Goal: Information Seeking & Learning: Learn about a topic

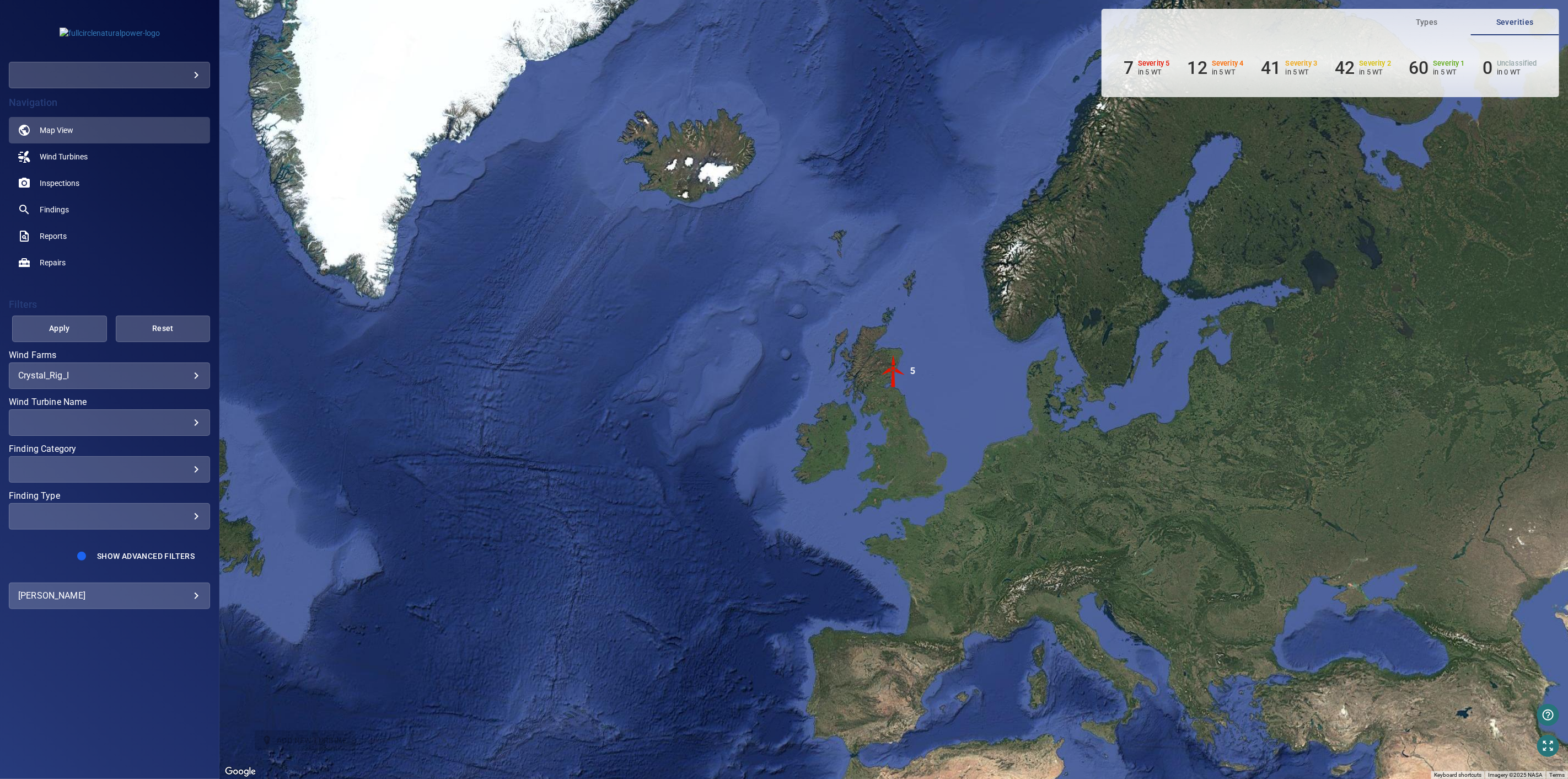
click at [196, 72] on body "**********" at bounding box center [784, 390] width 1568 height 779
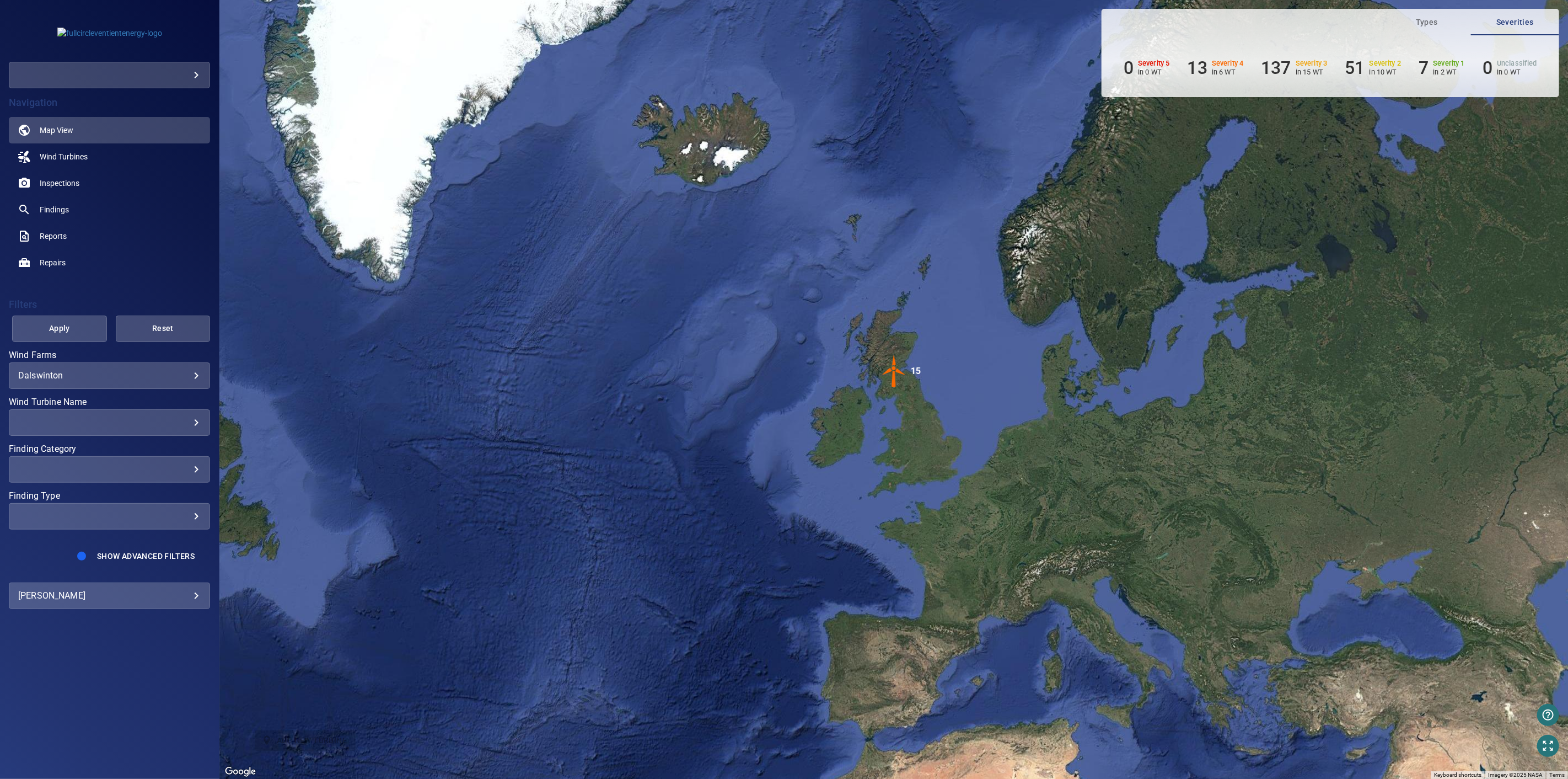
click at [130, 419] on div "​" at bounding box center [109, 422] width 183 height 10
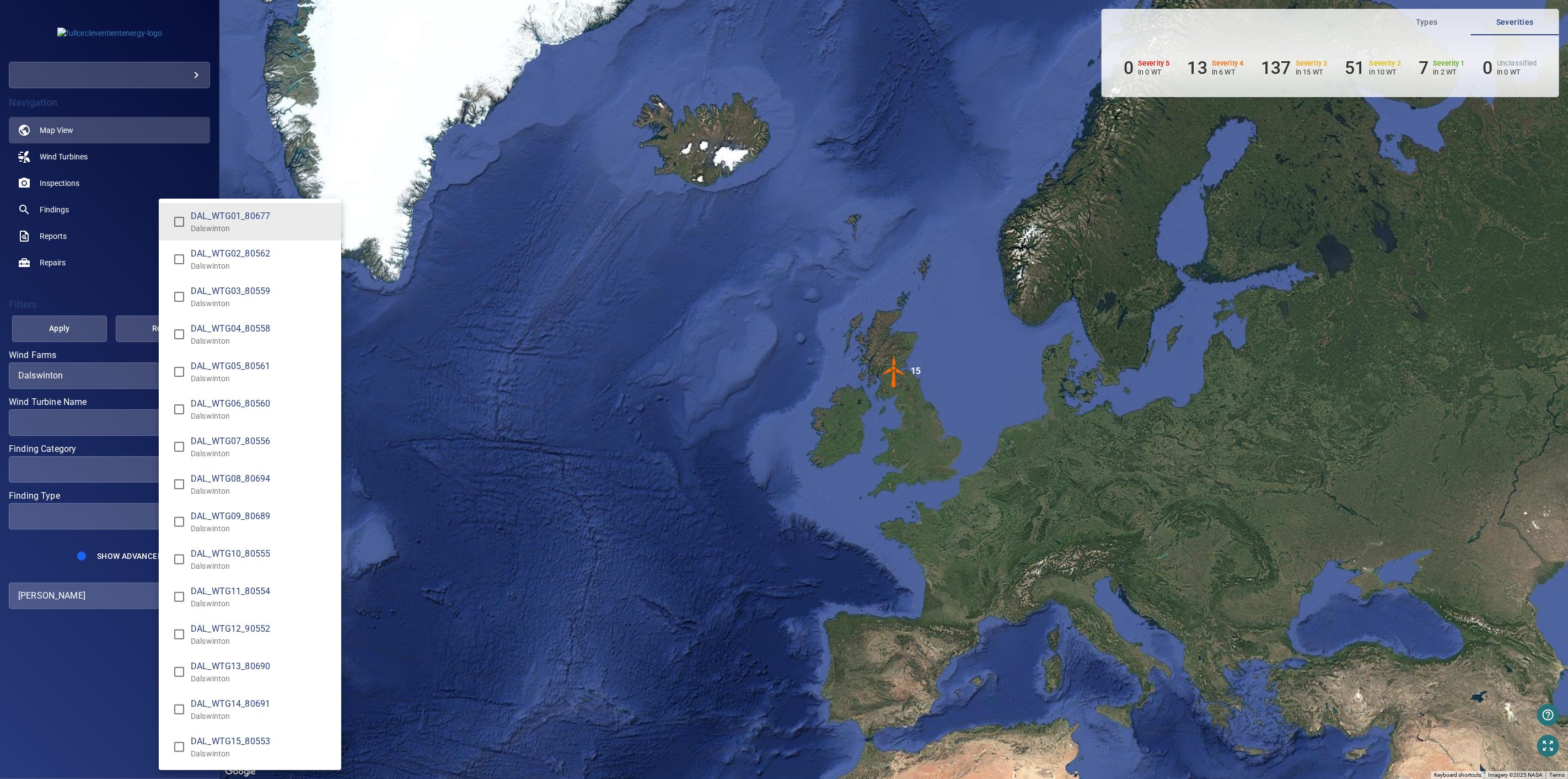
click at [191, 404] on span "DAL_WTG06_80560" at bounding box center [261, 403] width 141 height 13
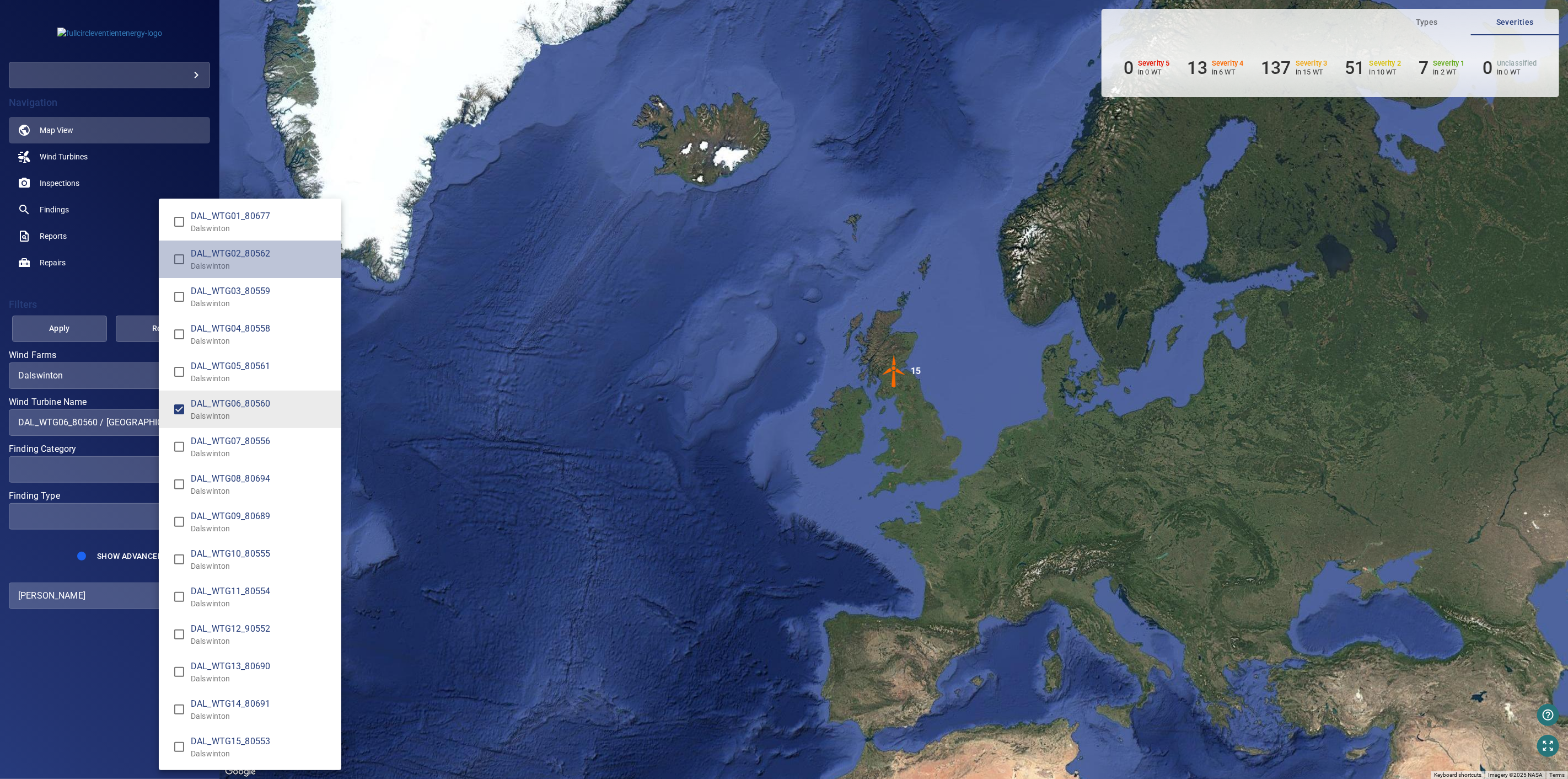
click at [159, 255] on li "DAL_WTG02_80562 Dalswinton" at bounding box center [250, 259] width 183 height 37
type input "**********"
click at [103, 246] on div "Wind Turbine Name" at bounding box center [784, 390] width 1568 height 779
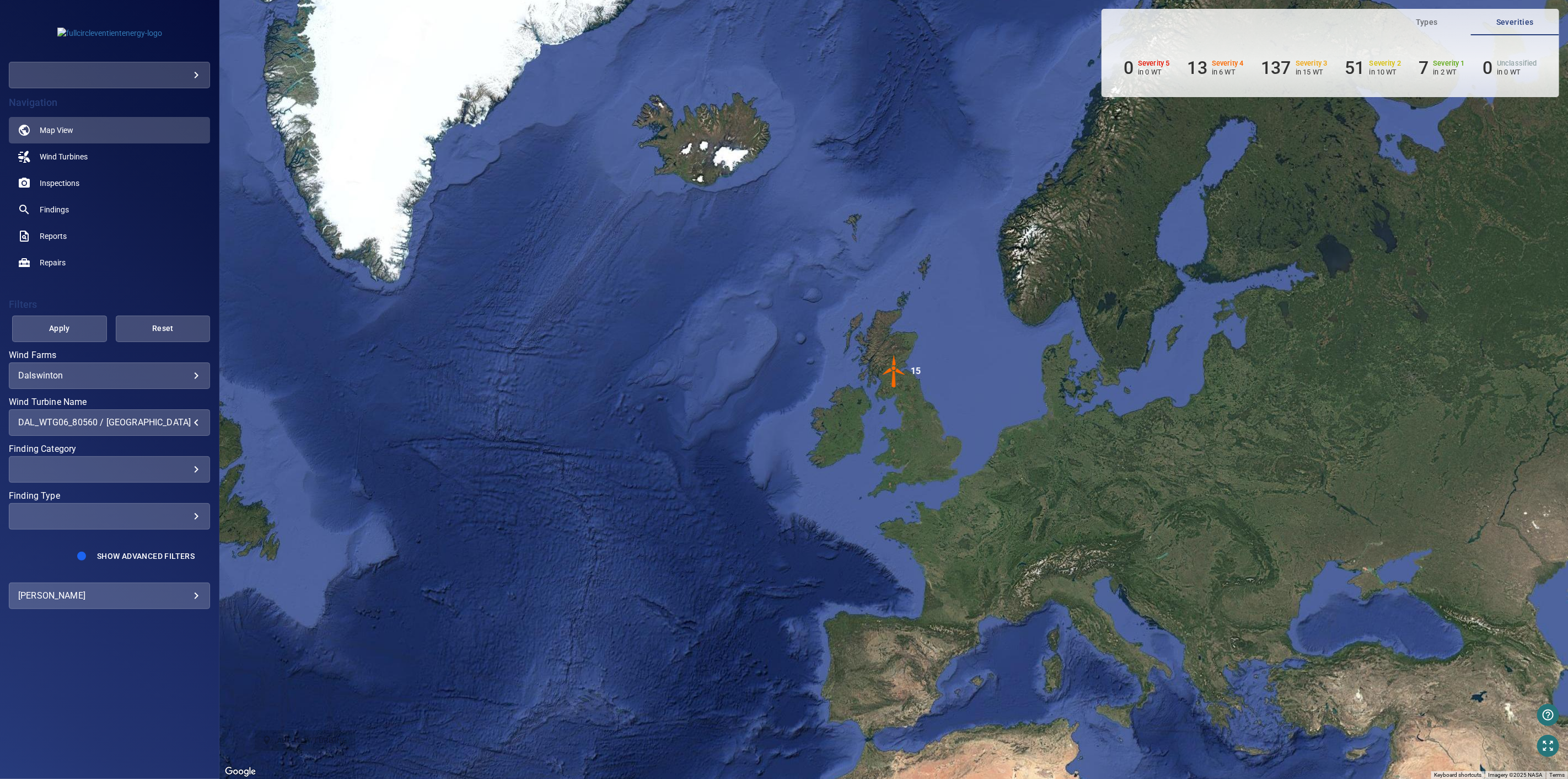
click at [77, 337] on button "Apply" at bounding box center [59, 329] width 95 height 26
click at [56, 234] on span "Reports" at bounding box center [53, 235] width 27 height 11
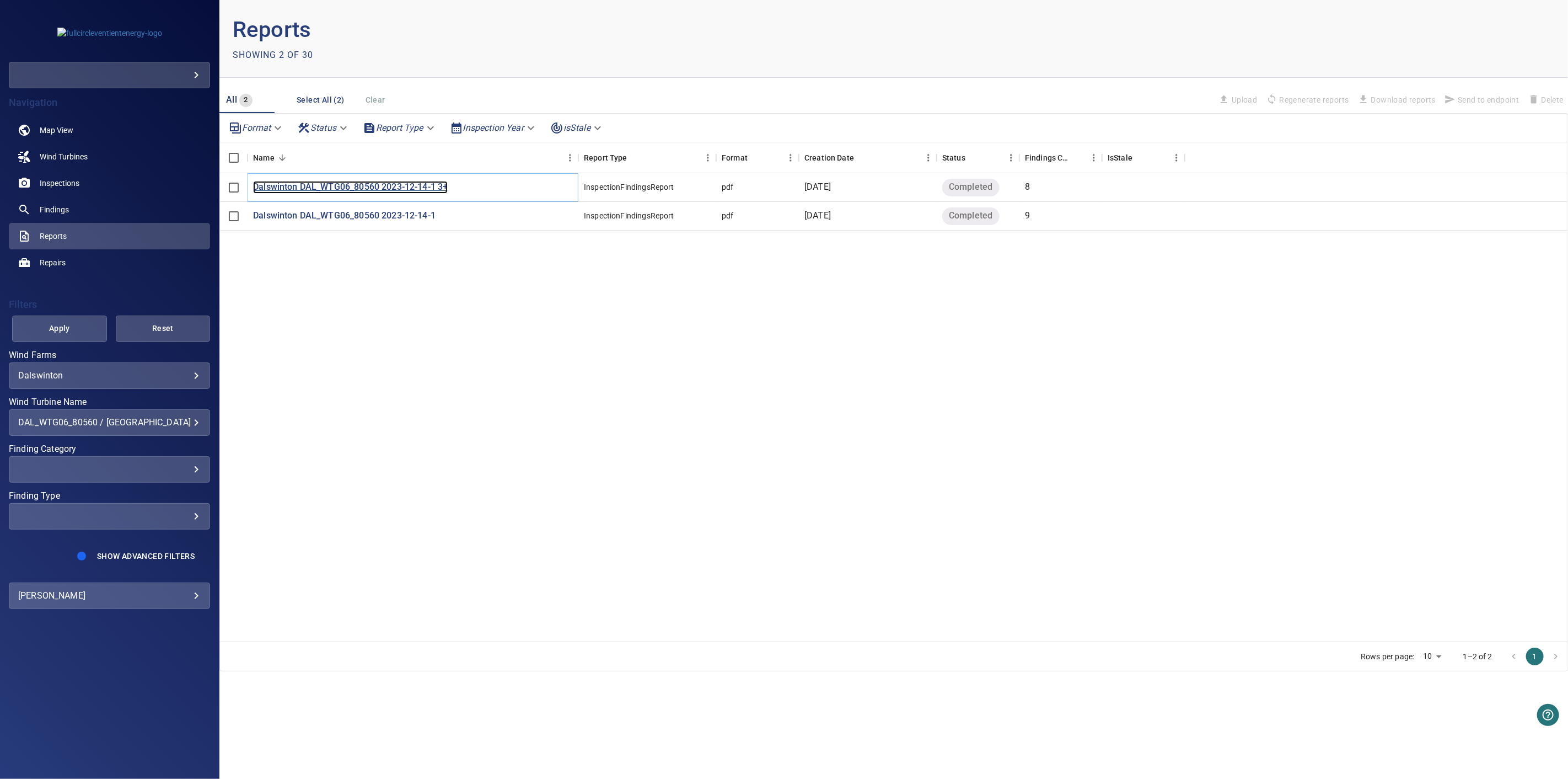
click at [341, 188] on p "Dalswinton DAL_WTG06_80560 2023-12-14-1 3+" at bounding box center [350, 187] width 194 height 12
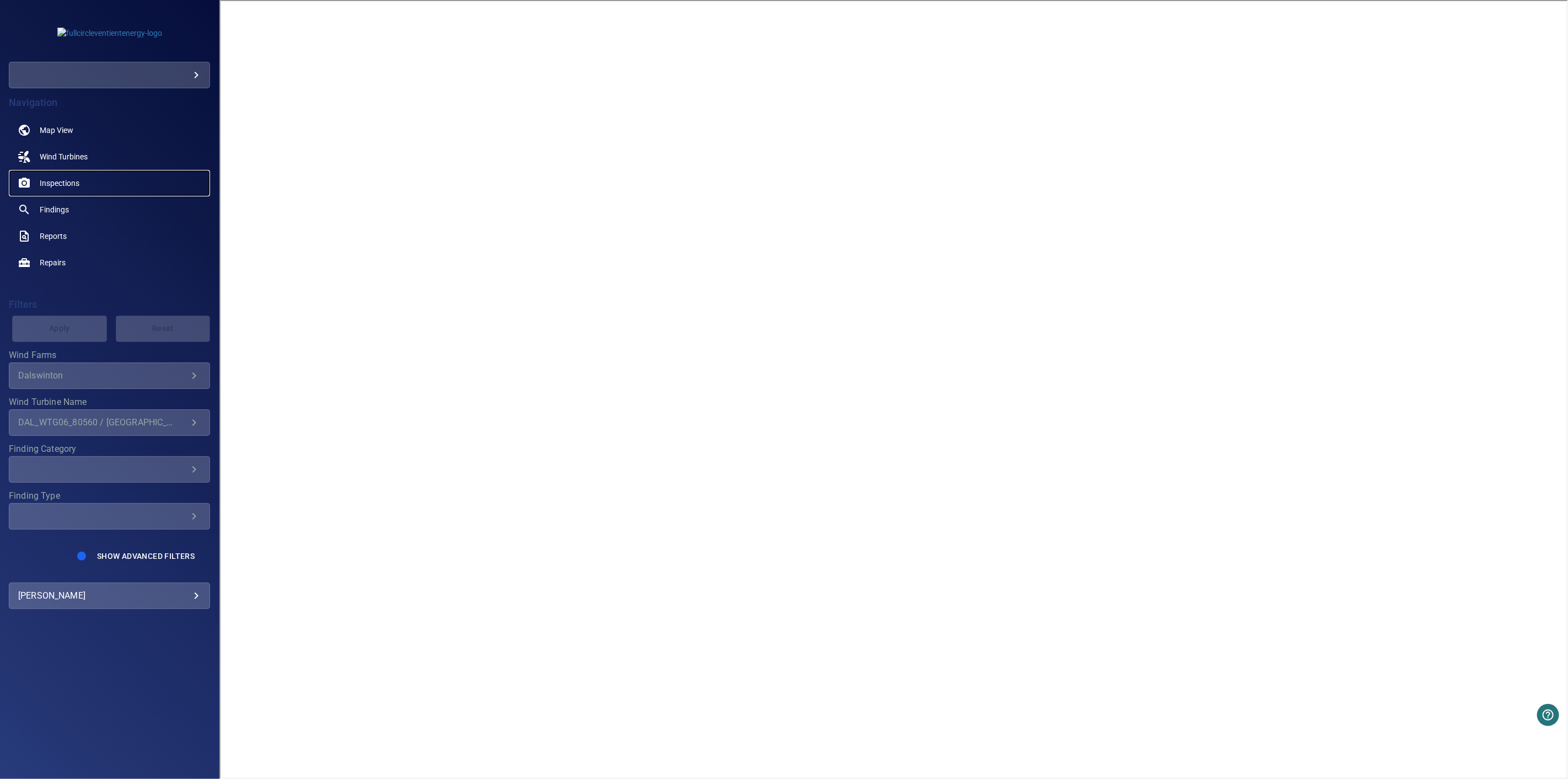
click at [67, 179] on span "Inspections" at bounding box center [59, 183] width 40 height 11
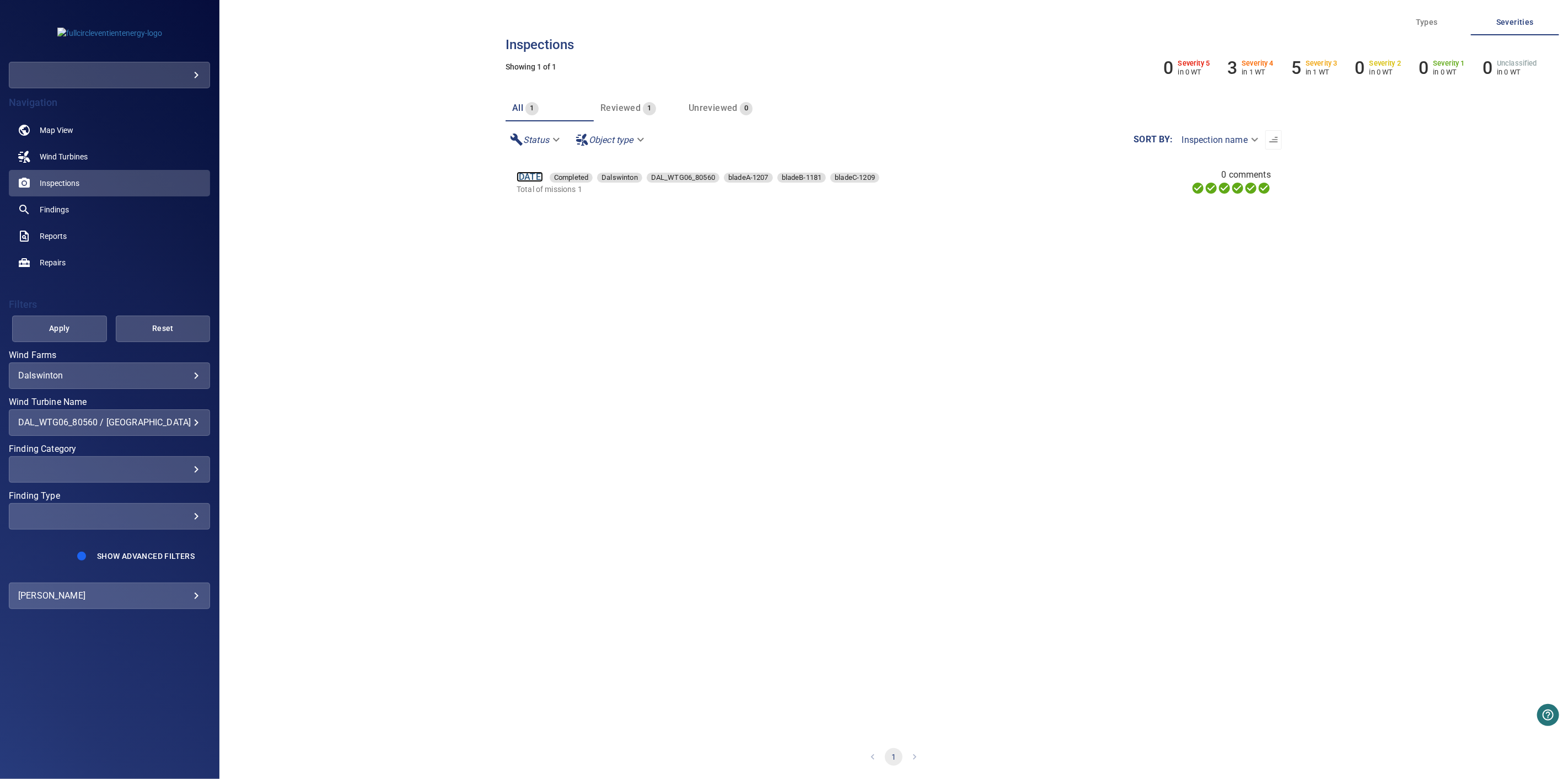
click at [543, 172] on link "14 Dec 2023" at bounding box center [530, 177] width 26 height 10
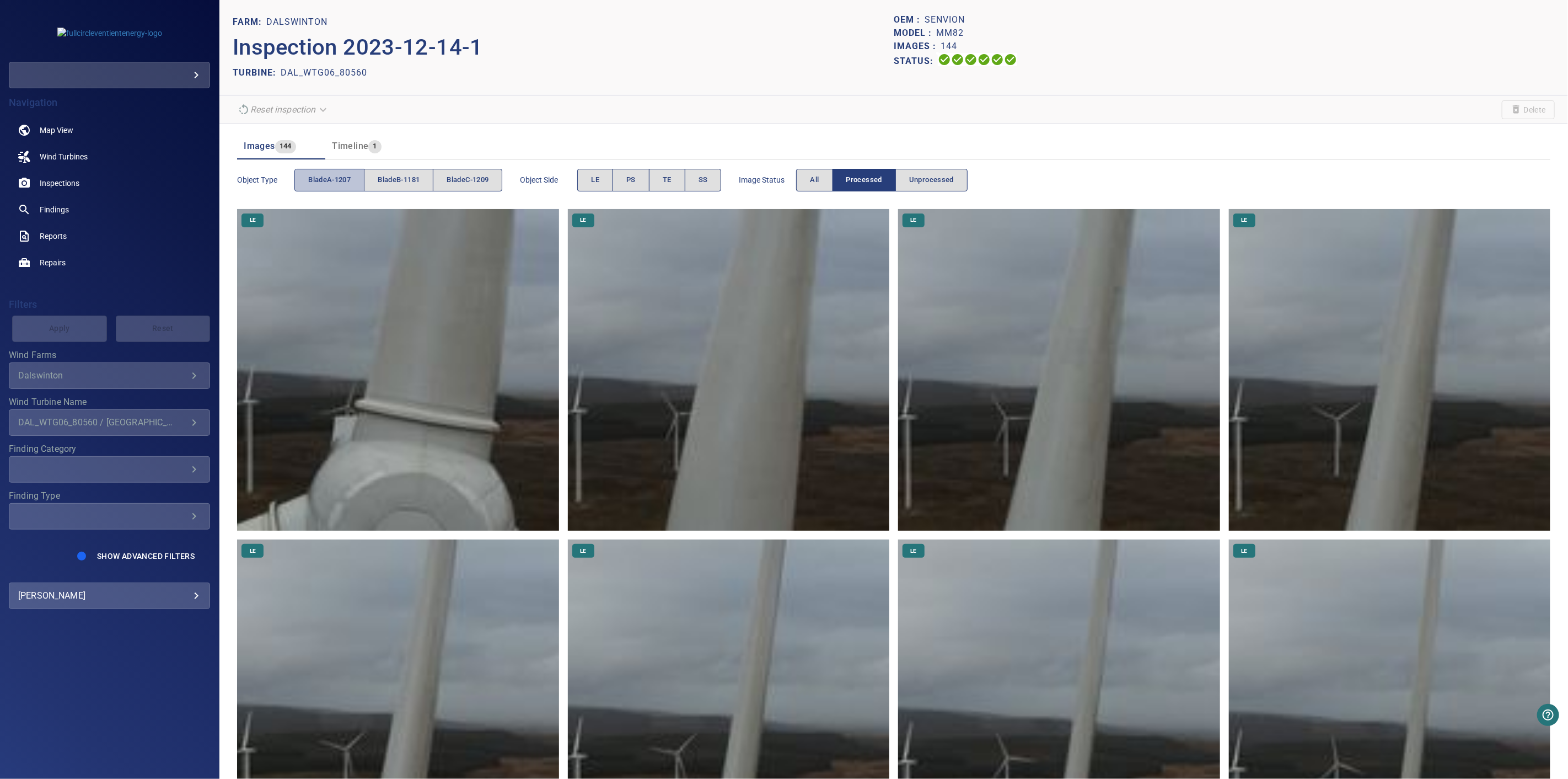
click at [346, 175] on span "bladeA-1207" at bounding box center [329, 180] width 43 height 12
click at [596, 183] on span "LE" at bounding box center [595, 180] width 8 height 12
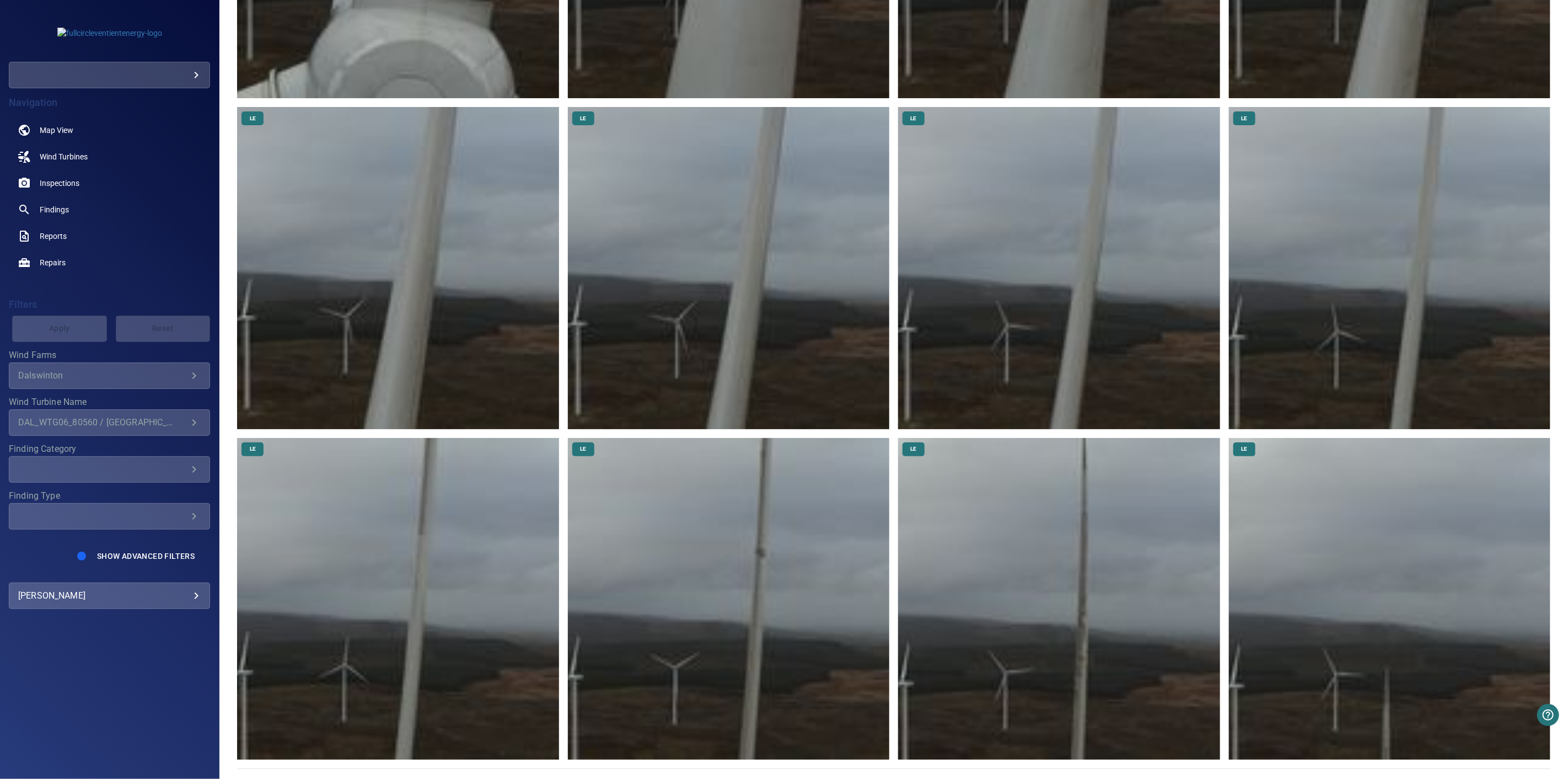
scroll to position [433, 0]
click at [1407, 687] on img at bounding box center [1389, 598] width 321 height 321
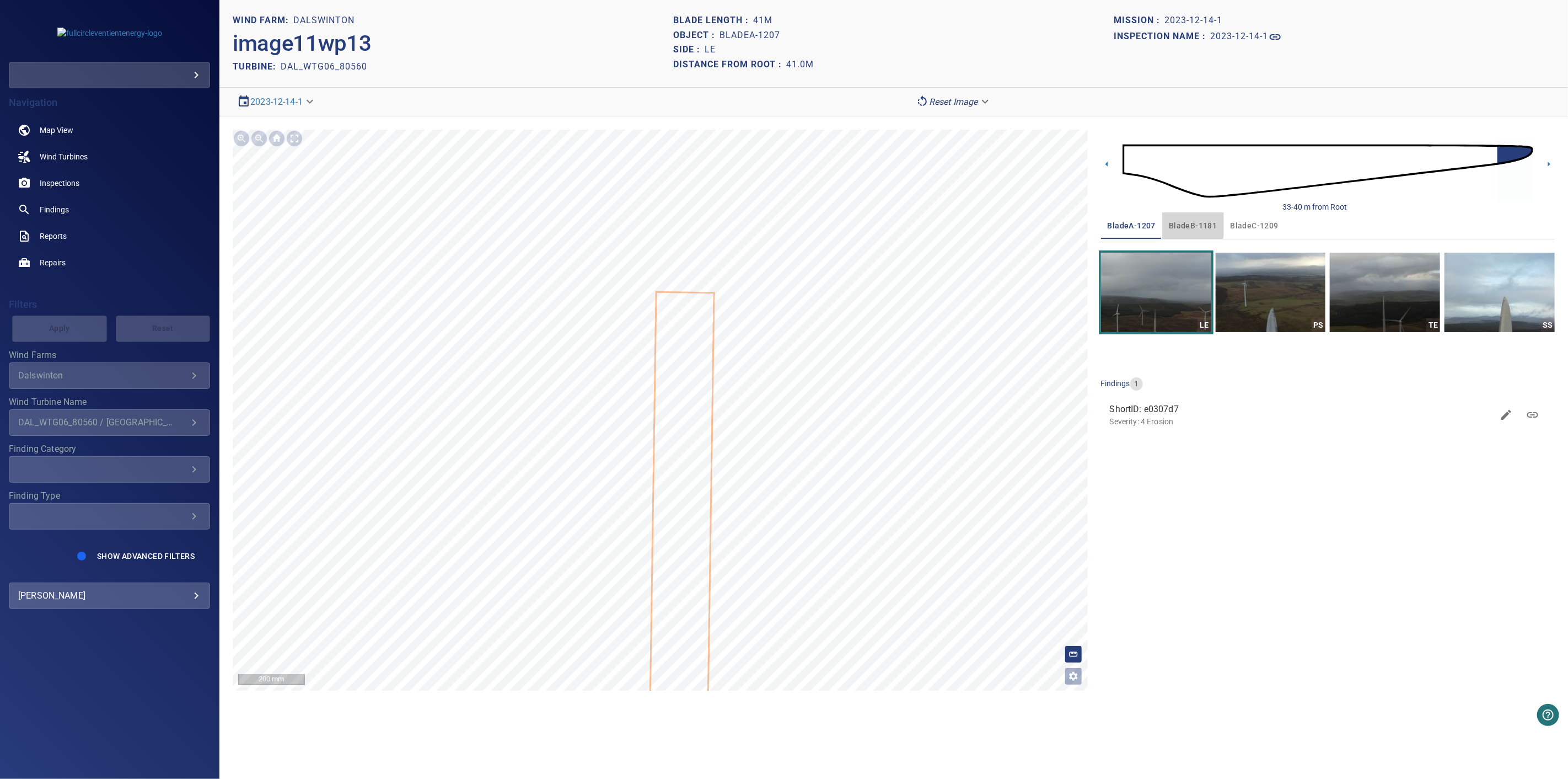
click at [1188, 222] on span "bladeB-1181" at bounding box center [1192, 226] width 48 height 14
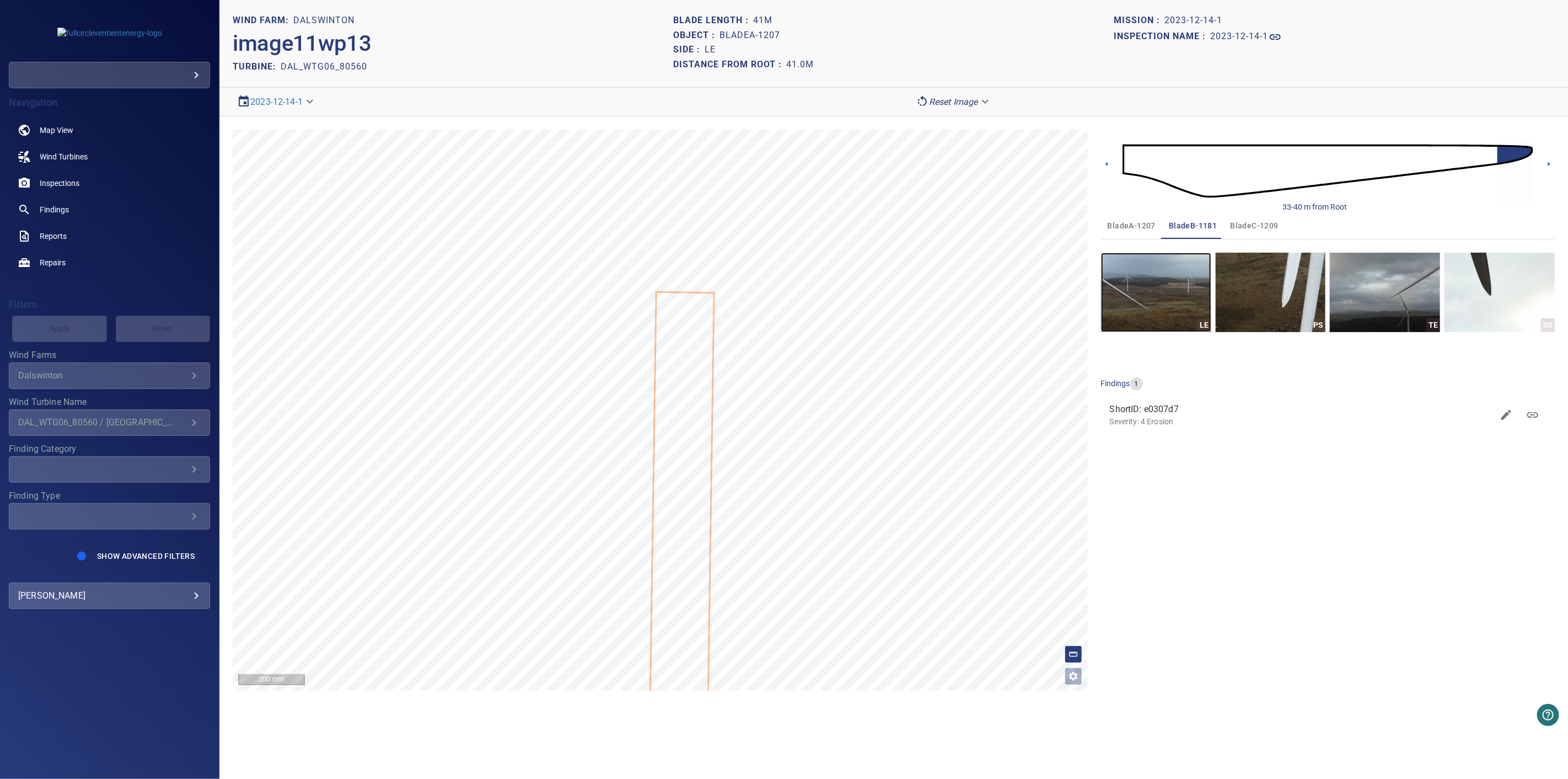
click at [1143, 310] on img "button" at bounding box center [1156, 292] width 110 height 79
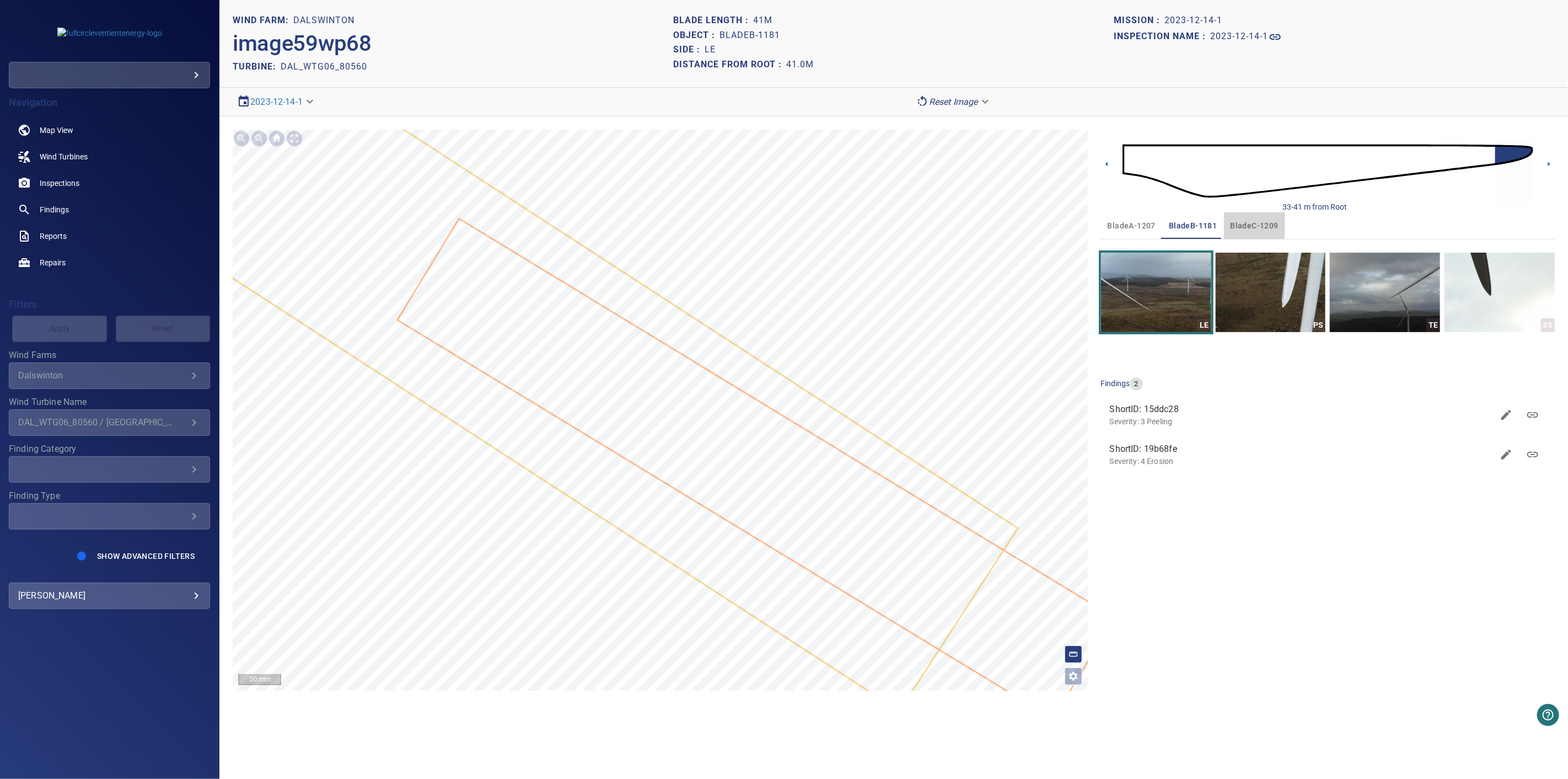
click at [1234, 225] on span "bladeC-1209" at bounding box center [1254, 226] width 48 height 14
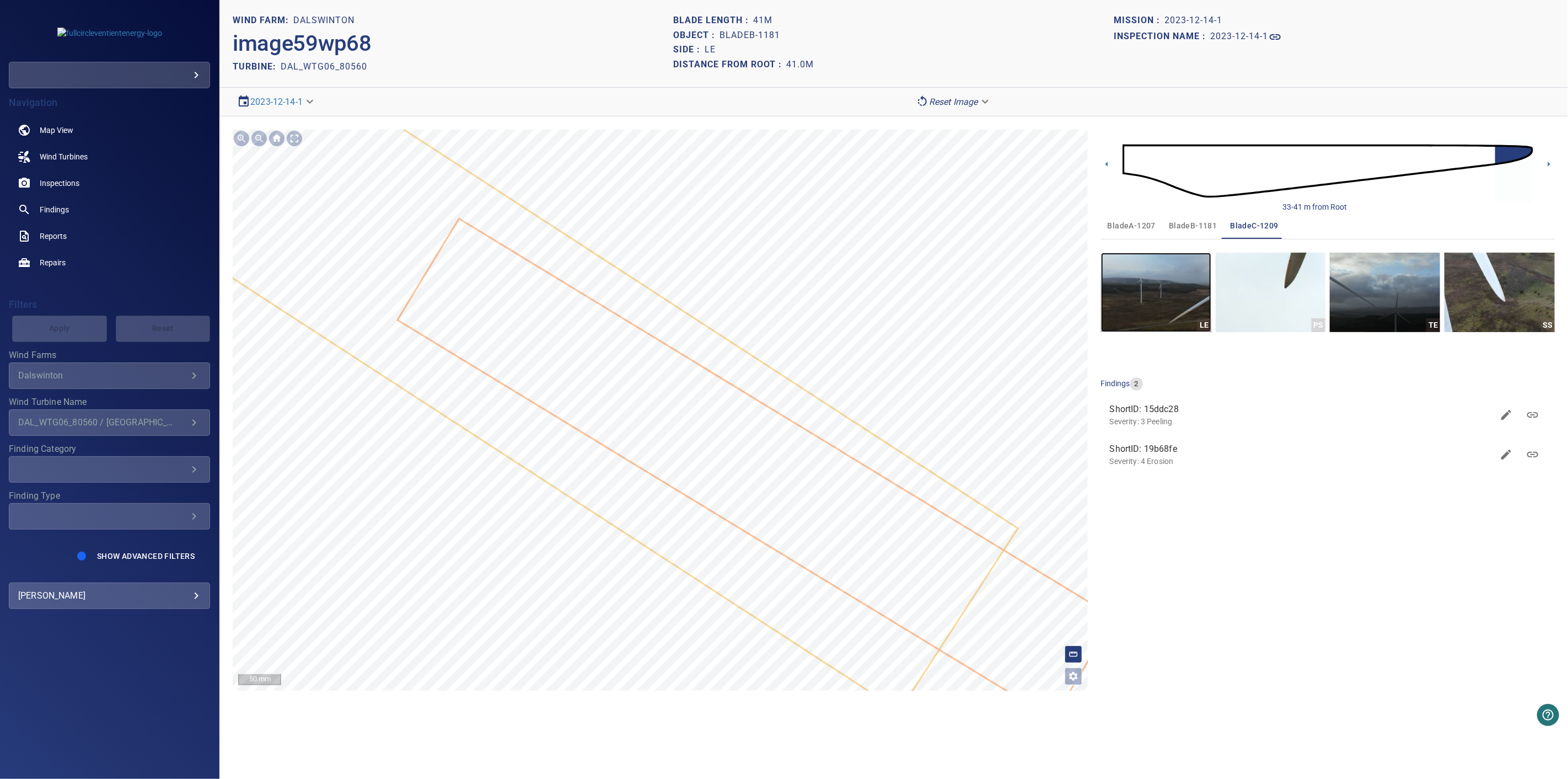
click at [1144, 320] on img "button" at bounding box center [1156, 292] width 110 height 79
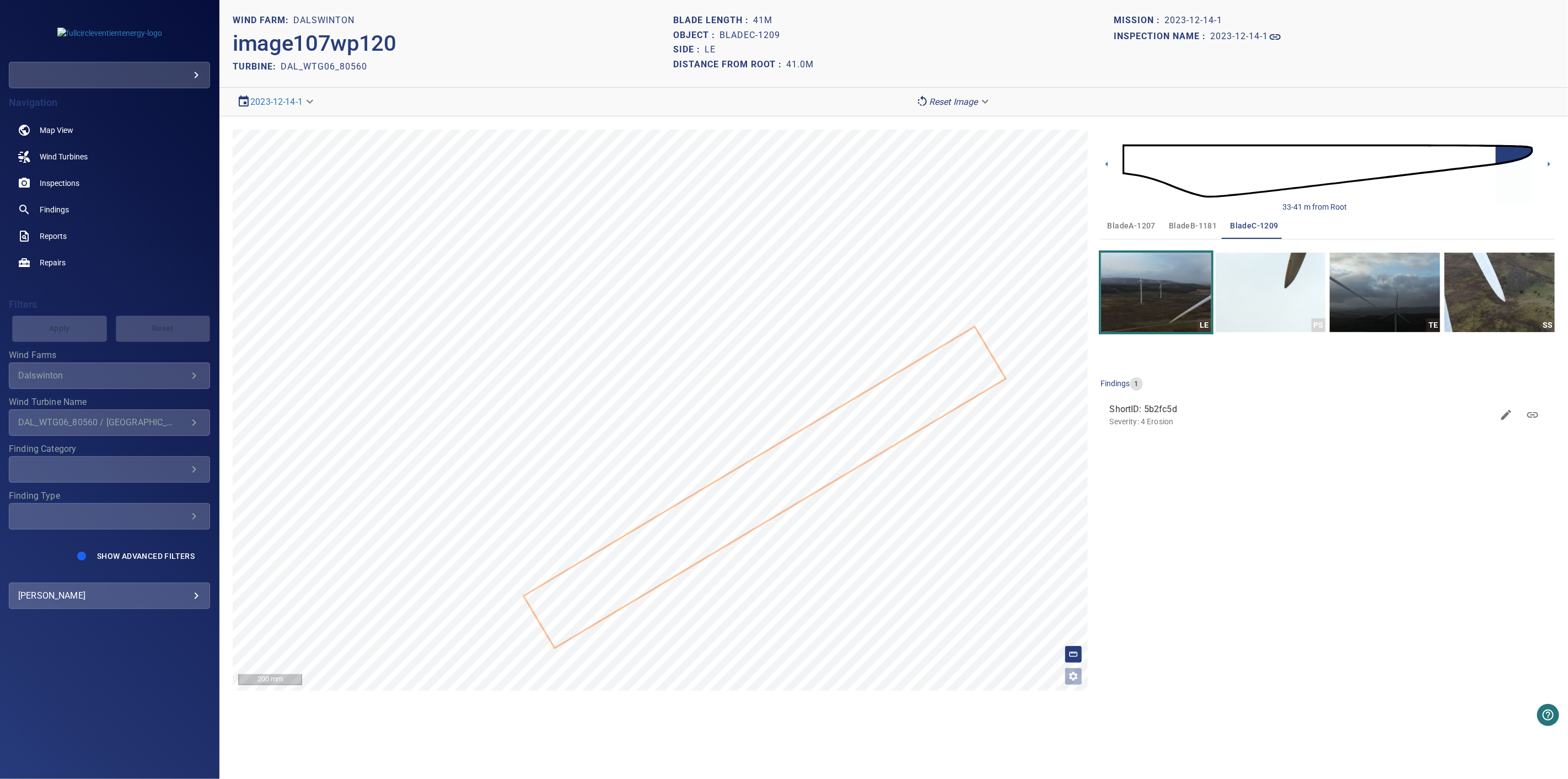
click at [1127, 161] on img at bounding box center [1328, 170] width 411 height 99
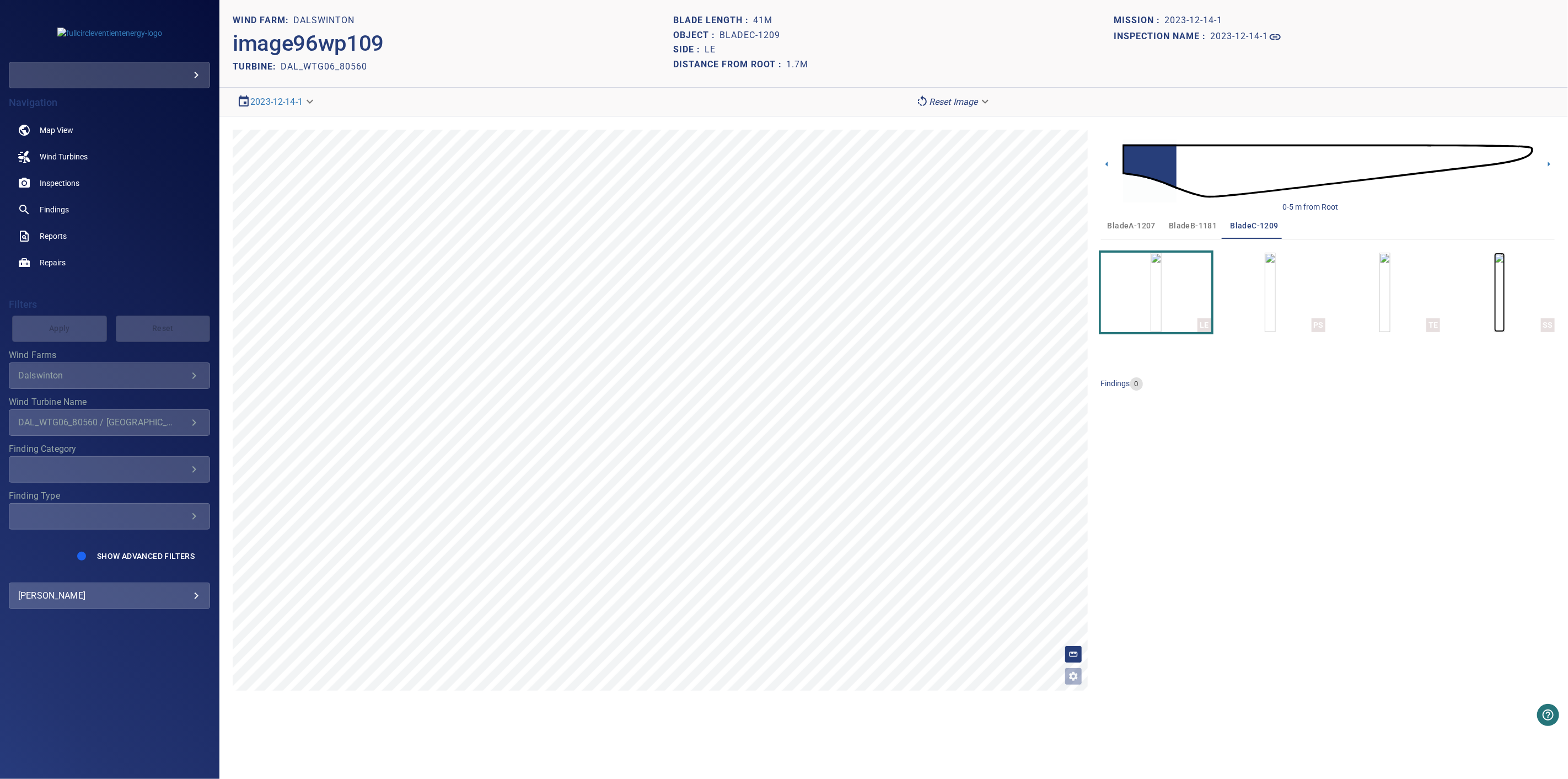
click at [1503, 299] on img "button" at bounding box center [1499, 292] width 11 height 79
click at [1111, 225] on span "bladeA-1207" at bounding box center [1131, 226] width 48 height 14
click at [1310, 164] on img at bounding box center [1328, 170] width 411 height 99
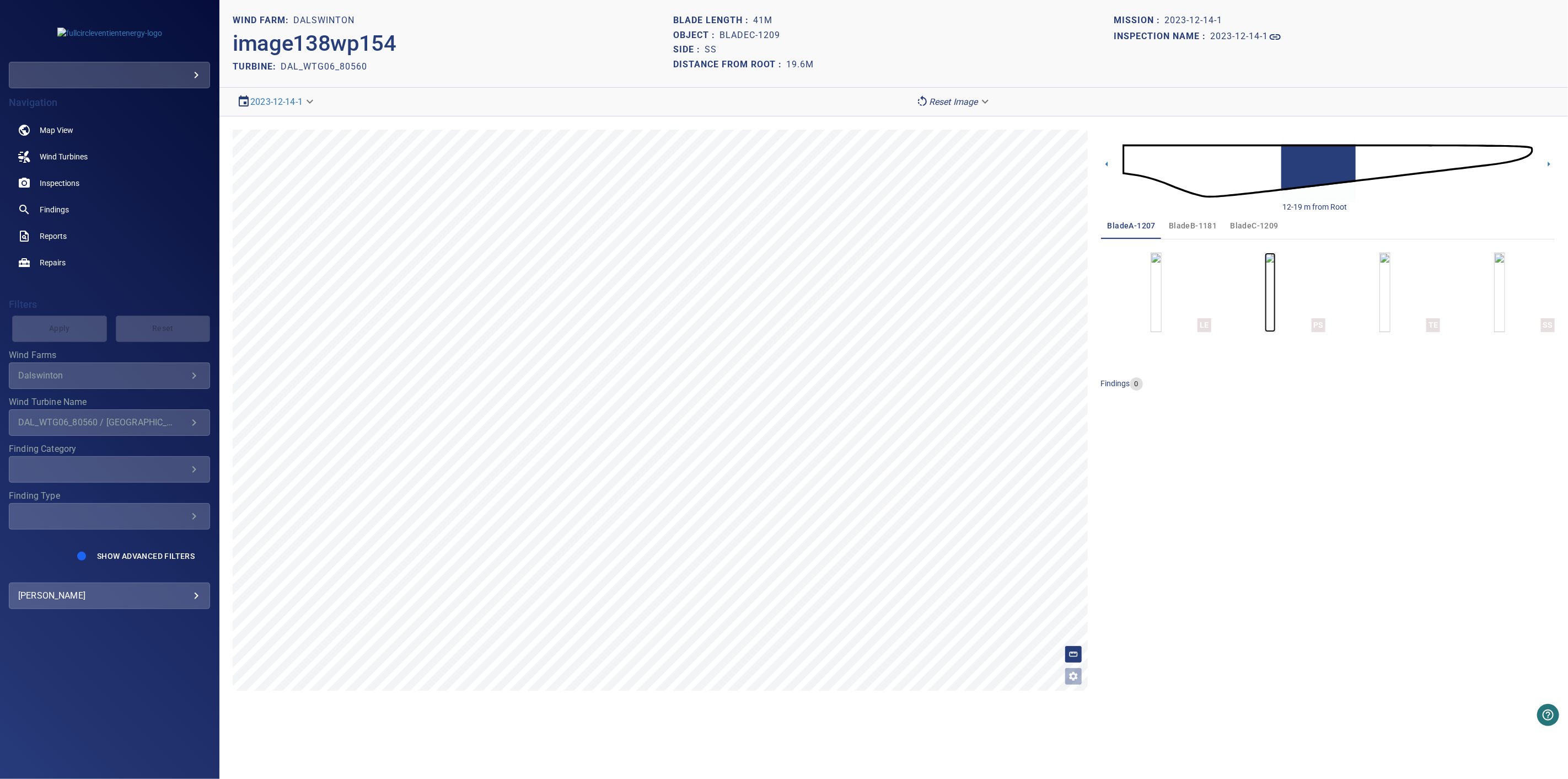
click at [1272, 288] on img "button" at bounding box center [1270, 292] width 11 height 79
click at [1551, 164] on icon at bounding box center [1549, 164] width 12 height 12
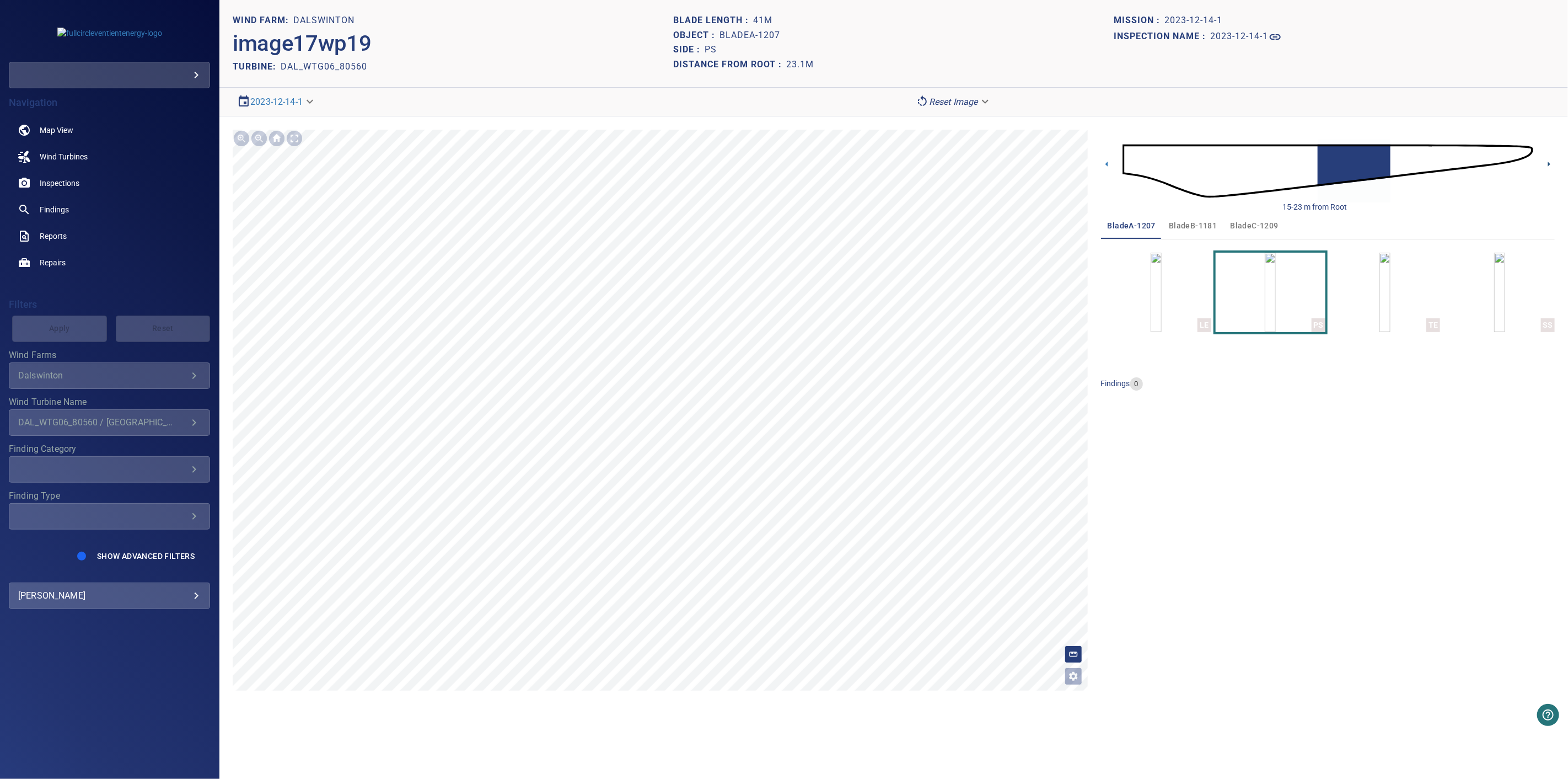
click at [1550, 164] on icon at bounding box center [1548, 164] width 2 height 5
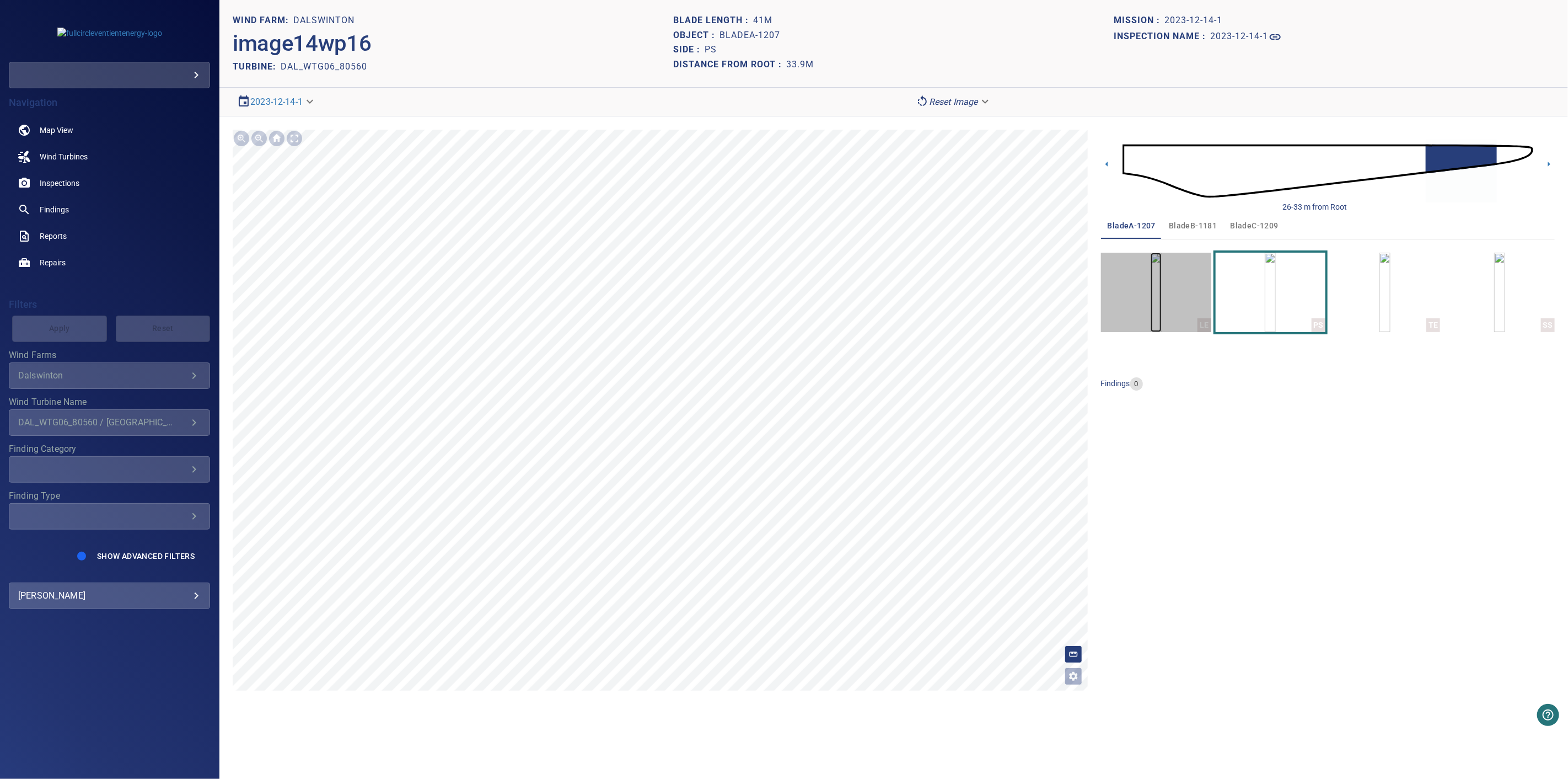
click at [1152, 301] on img "button" at bounding box center [1155, 292] width 11 height 79
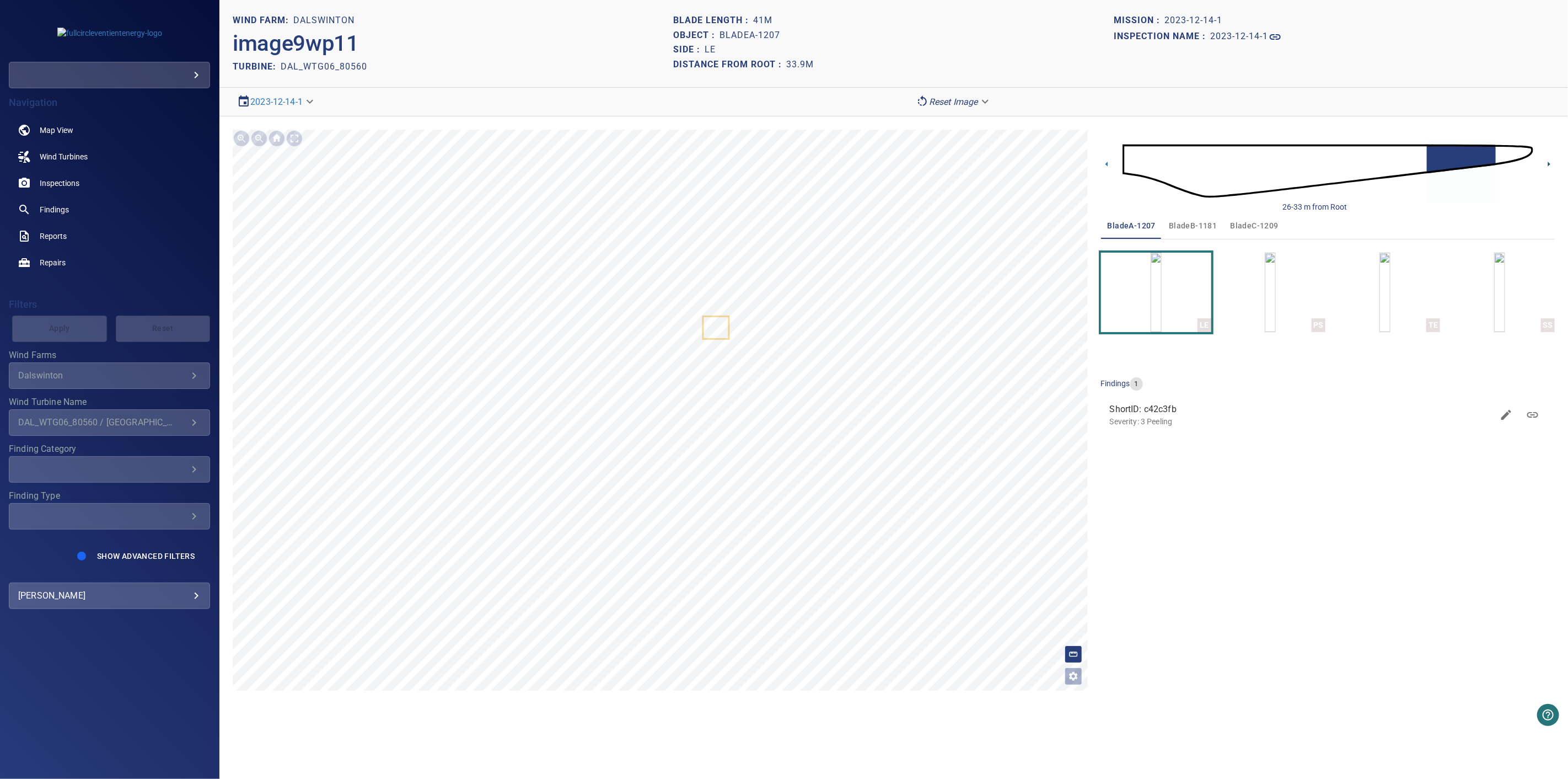
click at [1550, 169] on icon at bounding box center [1549, 164] width 12 height 12
click at [877, 119] on div "**********" at bounding box center [893, 410] width 1348 height 588
click at [897, 122] on div "**********" at bounding box center [893, 410] width 1348 height 588
click at [921, 119] on div "**********" at bounding box center [893, 410] width 1348 height 588
click at [912, 73] on section "**********" at bounding box center [893, 390] width 1348 height 779
